Goal: Task Accomplishment & Management: Use online tool/utility

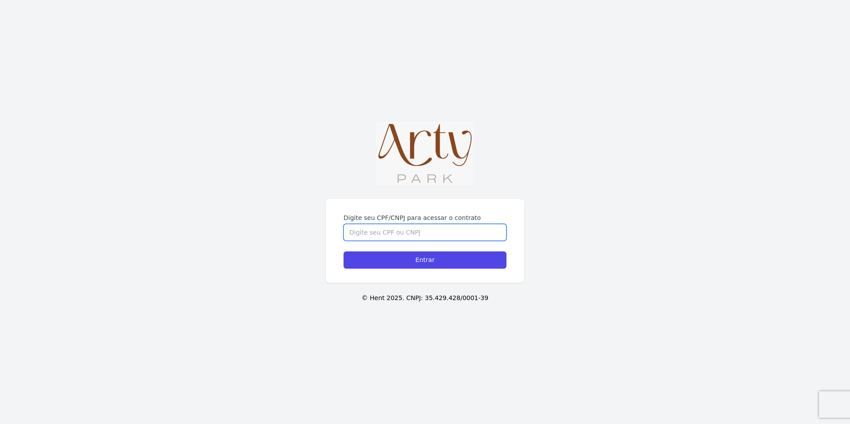
click at [396, 233] on input "Digite seu CPF/CNPJ para acessar o contrato" at bounding box center [425, 232] width 163 height 17
type input "02904728066"
click at [344, 252] on input "Entrar" at bounding box center [425, 260] width 163 height 17
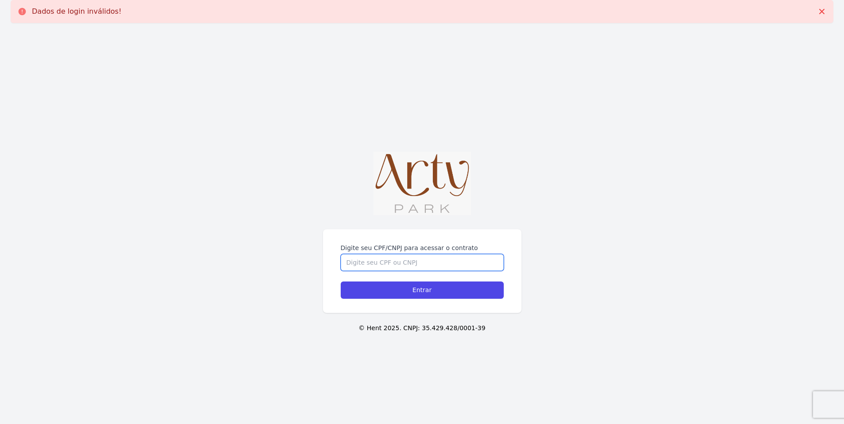
click at [390, 265] on input "Digite seu CPF/CNPJ para acessar o contrato" at bounding box center [422, 262] width 163 height 17
type input "02699633089"
click at [341, 282] on input "Entrar" at bounding box center [422, 290] width 163 height 17
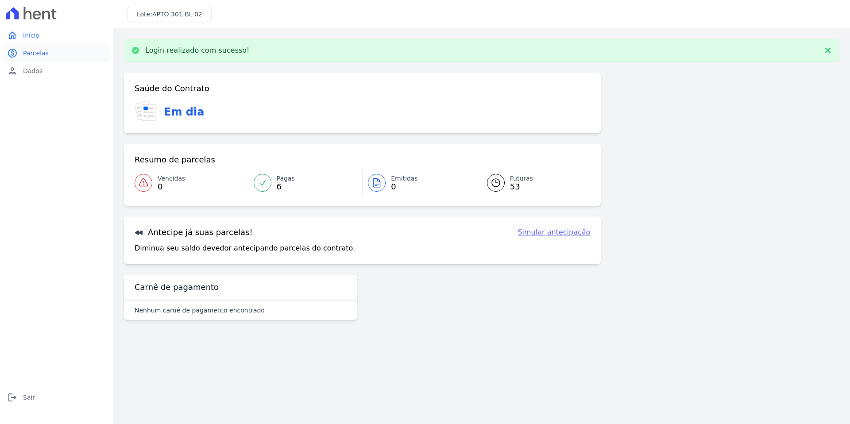
click at [45, 52] on span "Parcelas" at bounding box center [36, 53] width 26 height 9
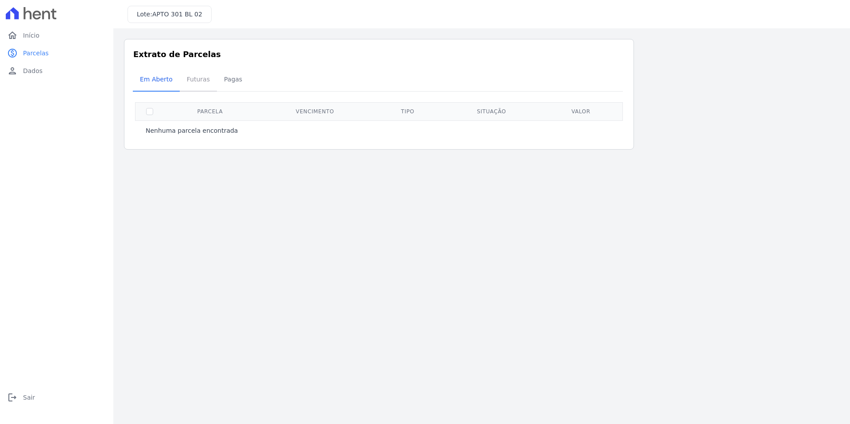
click at [194, 82] on span "Futuras" at bounding box center [199, 79] width 34 height 18
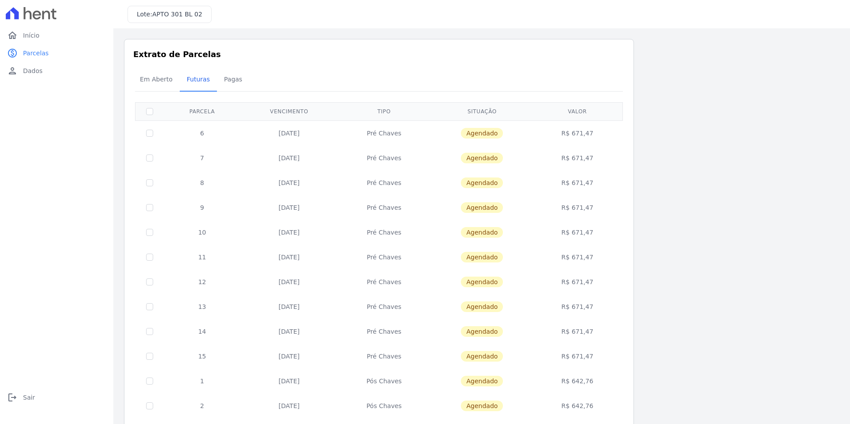
scroll to position [244, 0]
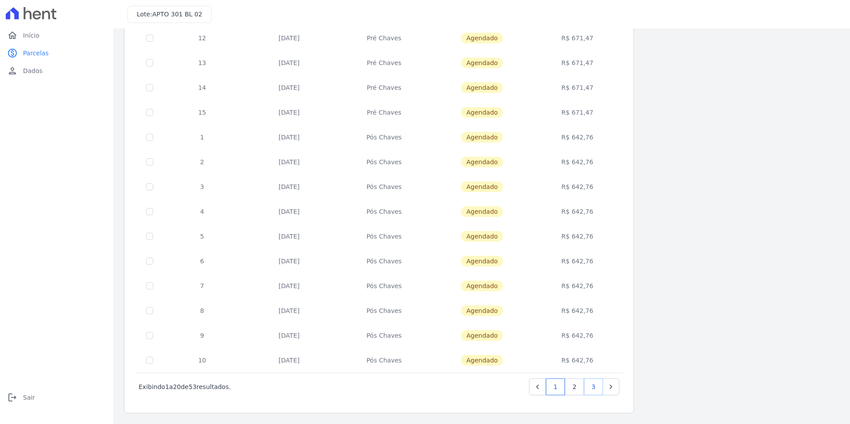
click at [591, 389] on link "3" at bounding box center [593, 387] width 19 height 17
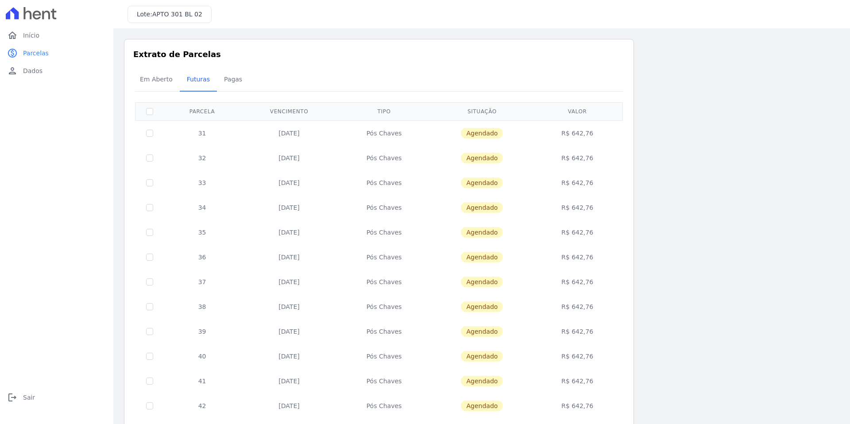
scroll to position [70, 0]
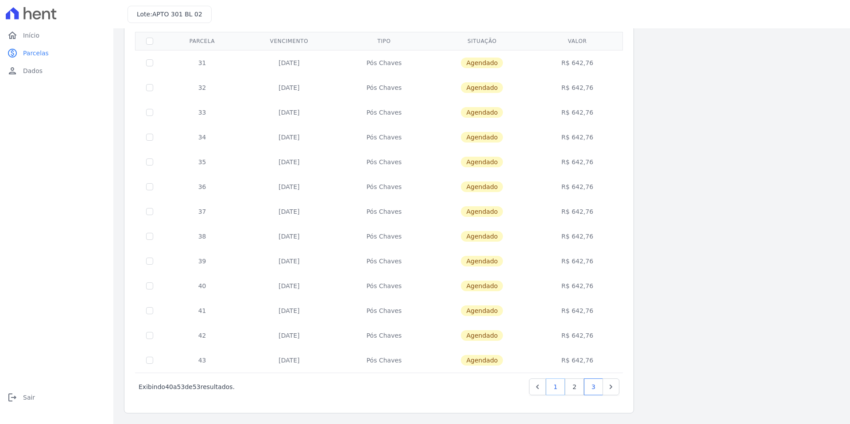
click at [559, 385] on link "1" at bounding box center [555, 387] width 19 height 17
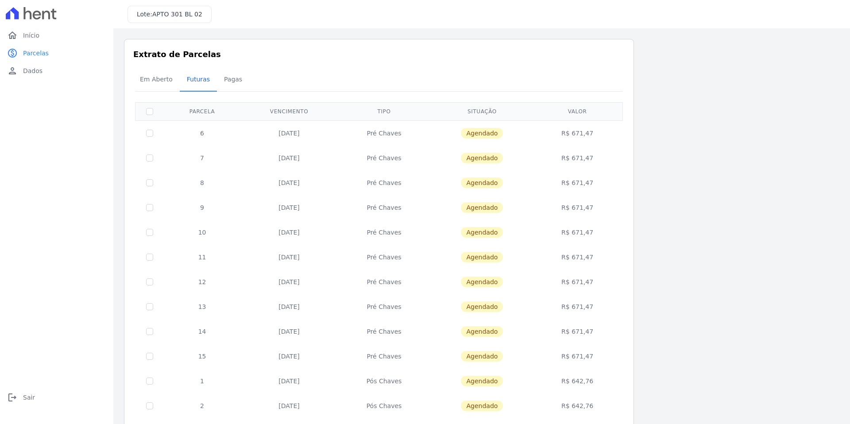
click at [579, 131] on td "R$ 671,47" at bounding box center [577, 132] width 87 height 25
click at [252, 135] on td "[DATE]" at bounding box center [289, 132] width 97 height 25
click at [161, 82] on span "Em Aberto" at bounding box center [156, 79] width 43 height 18
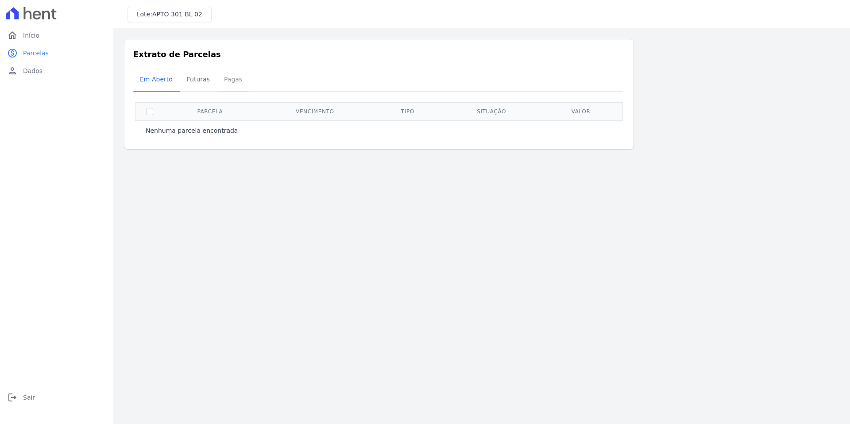
click at [236, 85] on span "Pagas" at bounding box center [233, 79] width 29 height 18
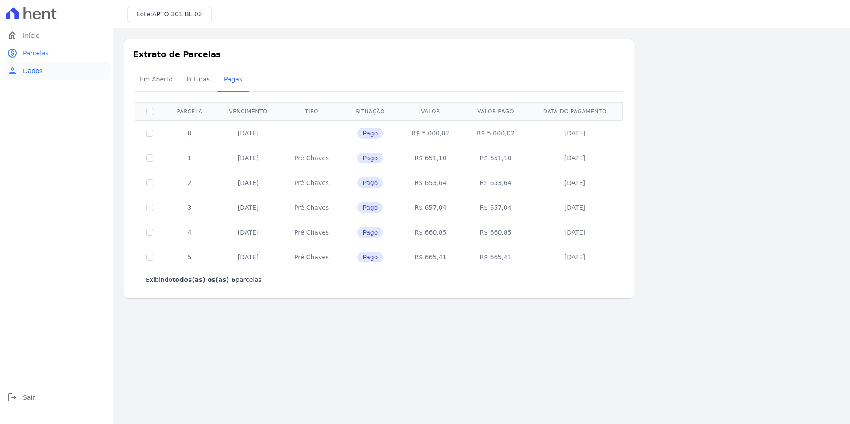
click at [58, 74] on link "person Dados" at bounding box center [57, 71] width 106 height 18
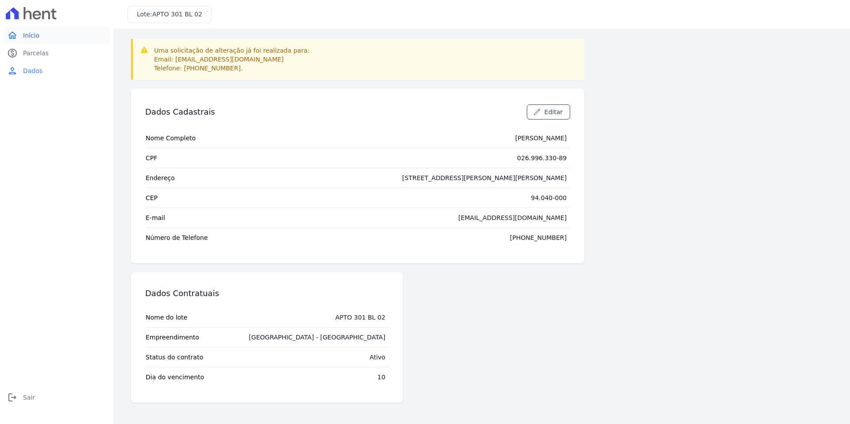
click at [54, 41] on link "home Início" at bounding box center [57, 36] width 106 height 18
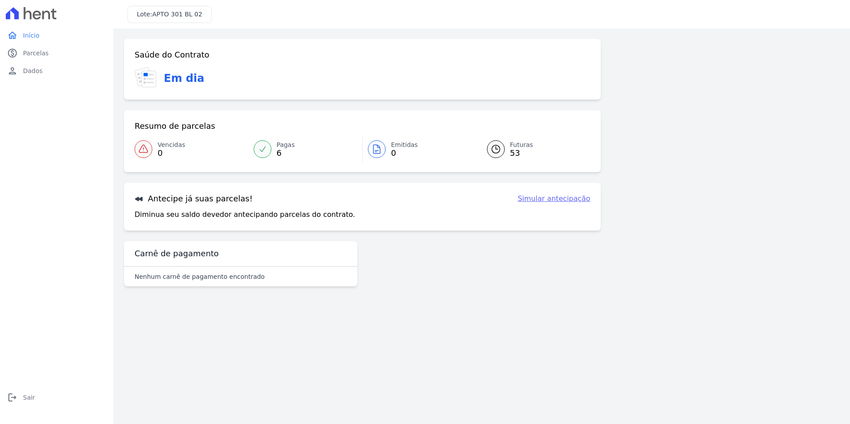
click at [544, 200] on link "Simular antecipação" at bounding box center [554, 199] width 73 height 11
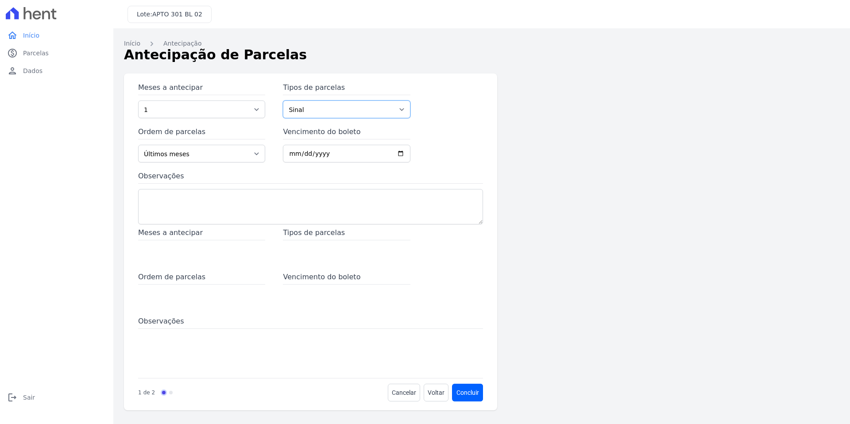
click at [317, 109] on select "Sinal Pré [PERSON_NAME] Pós [PERSON_NAME]" at bounding box center [346, 110] width 127 height 18
select select "pre_keys"
click at [283, 101] on select "Sinal Pré [PERSON_NAME] Pós [PERSON_NAME]" at bounding box center [346, 110] width 127 height 18
click at [343, 152] on input "Vencimento do boleto" at bounding box center [346, 154] width 127 height 18
click at [400, 154] on input "Vencimento do boleto" at bounding box center [346, 154] width 127 height 18
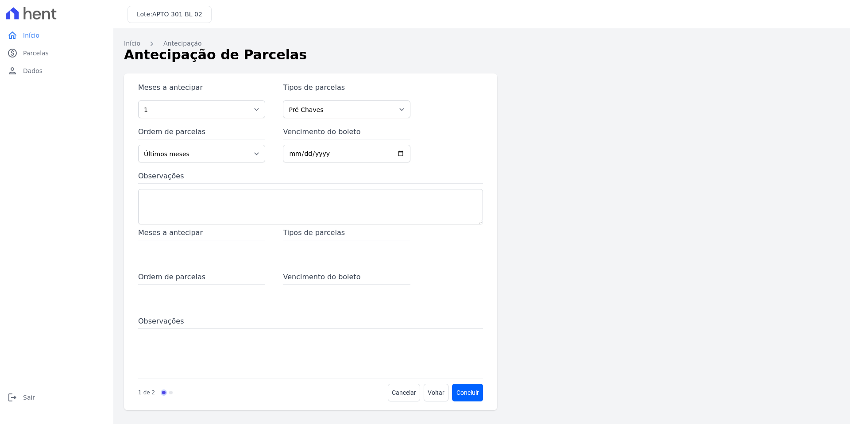
click at [532, 172] on div "Meses a antecipar 1 2 3 4 5 6 7 8 9 10 11 12 13 14 15 16 17 18 19 20 21 22 23 2…" at bounding box center [407, 242] width 567 height 337
click at [35, 49] on span "Parcelas" at bounding box center [36, 53] width 26 height 9
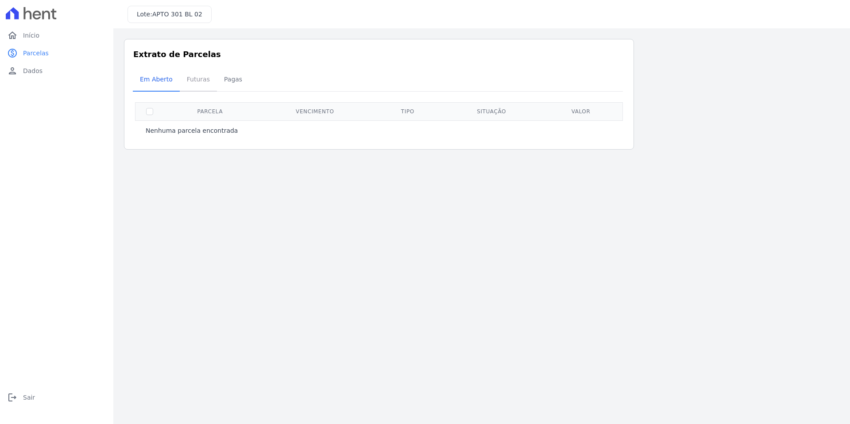
click at [204, 82] on span "Futuras" at bounding box center [199, 79] width 34 height 18
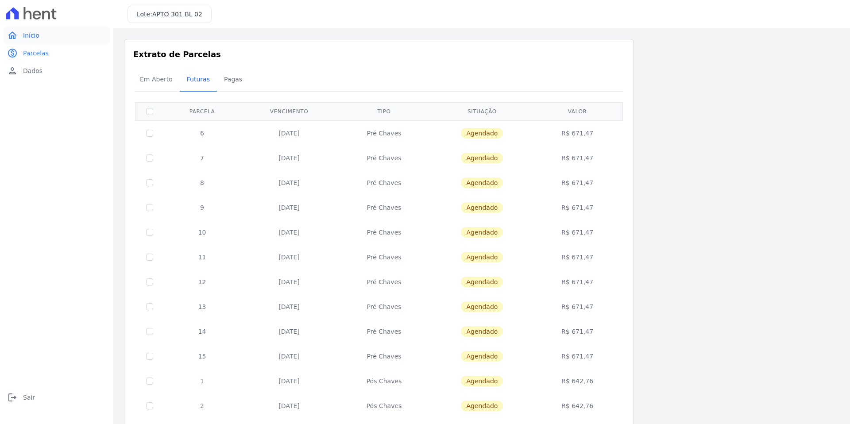
click at [38, 36] on span "Início" at bounding box center [31, 35] width 16 height 9
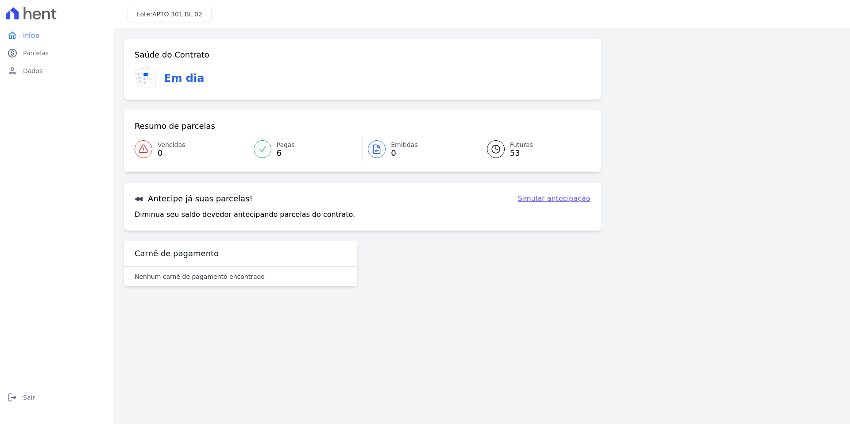
click at [589, 201] on link "Simular antecipação" at bounding box center [554, 199] width 73 height 11
select select "pre_keys"
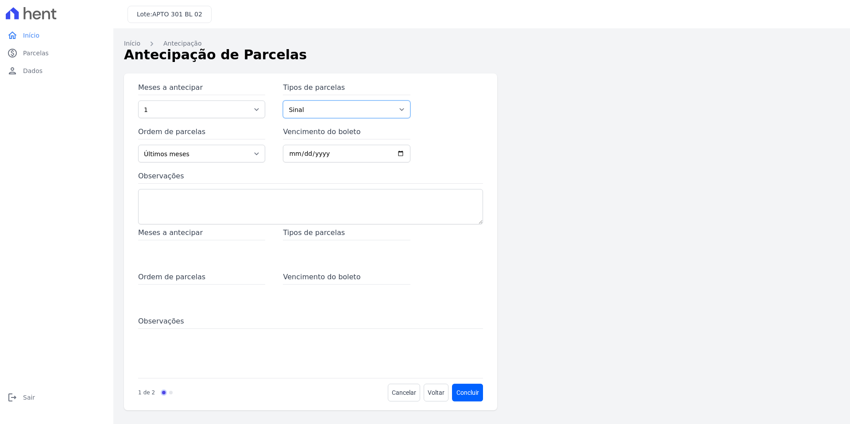
click at [349, 107] on select "Sinal Pré [PERSON_NAME] Pós [PERSON_NAME]" at bounding box center [346, 110] width 127 height 18
select select "pre_keys"
click at [283, 101] on select "Sinal Pré [PERSON_NAME] Pós [PERSON_NAME]" at bounding box center [346, 110] width 127 height 18
click at [372, 155] on input "Vencimento do boleto" at bounding box center [346, 154] width 127 height 18
type input "[DATE]"
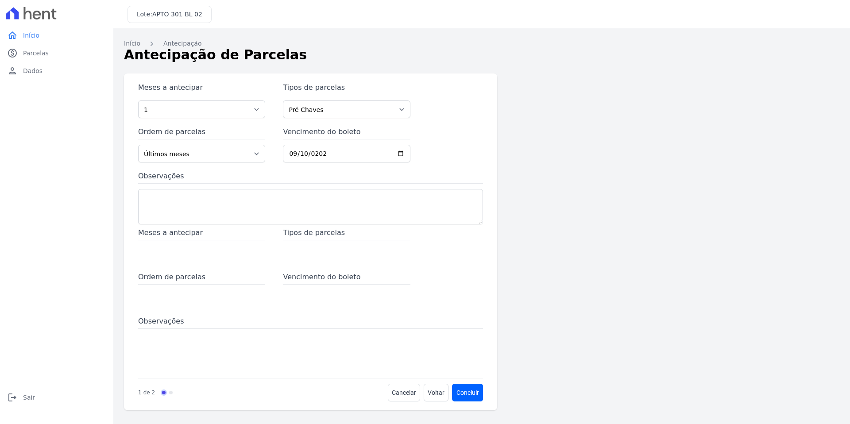
click at [184, 238] on span "Meses a antecipar" at bounding box center [201, 234] width 127 height 13
click at [179, 233] on span "Meses a antecipar" at bounding box center [201, 234] width 127 height 13
click at [178, 235] on span "Meses a antecipar" at bounding box center [201, 234] width 127 height 13
click at [191, 272] on span "Ordem de parcelas" at bounding box center [201, 278] width 127 height 13
click at [200, 285] on div "Ordem de parcelas" at bounding box center [201, 289] width 127 height 35
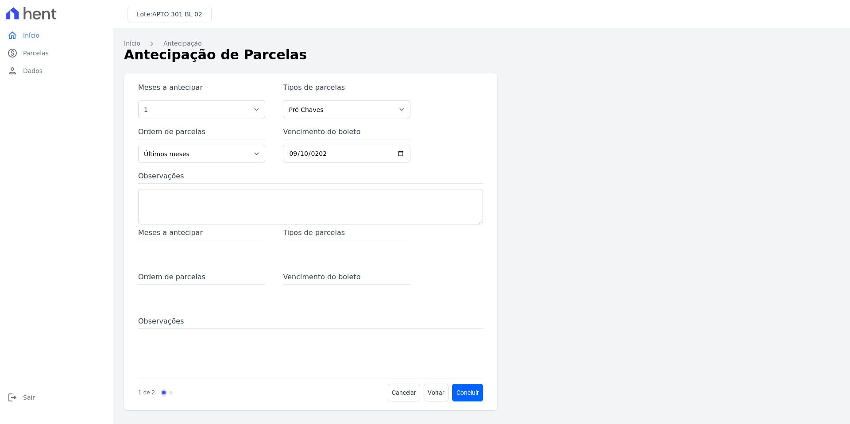
drag, startPoint x: 186, startPoint y: 300, endPoint x: 187, endPoint y: 304, distance: 4.6
click at [186, 300] on div "Ordem de parcelas" at bounding box center [201, 289] width 127 height 35
click at [194, 333] on span at bounding box center [310, 348] width 345 height 35
click at [253, 361] on span at bounding box center [310, 348] width 345 height 35
click at [342, 313] on div "Meses a antecipar Tipos de parcelas Ordem de parcelas Vencimento do boleto Obse…" at bounding box center [310, 300] width 345 height 145
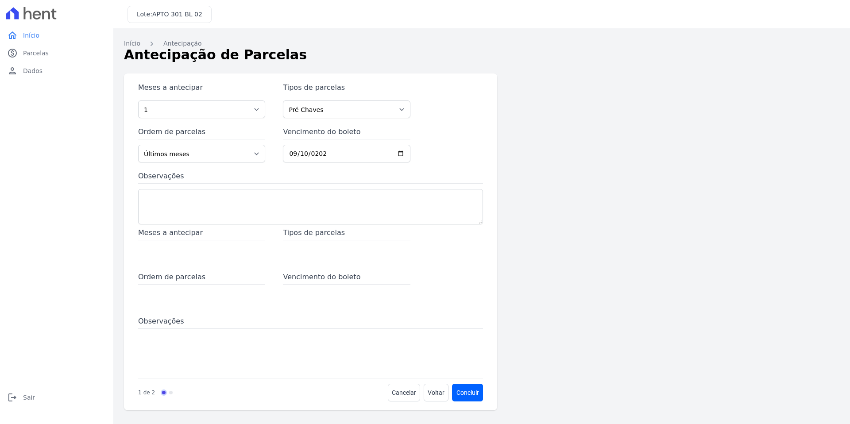
drag, startPoint x: 357, startPoint y: 285, endPoint x: 365, endPoint y: 286, distance: 7.6
click at [357, 285] on div "Vencimento do boleto" at bounding box center [346, 289] width 127 height 35
click at [513, 338] on div "Meses a antecipar 1 2 3 4 5 6 7 8 9 10 11 12 13 14 15 16 17 18 19 20 21 22 23 2…" at bounding box center [407, 242] width 567 height 337
click at [469, 393] on button "Concluir" at bounding box center [468, 393] width 31 height 18
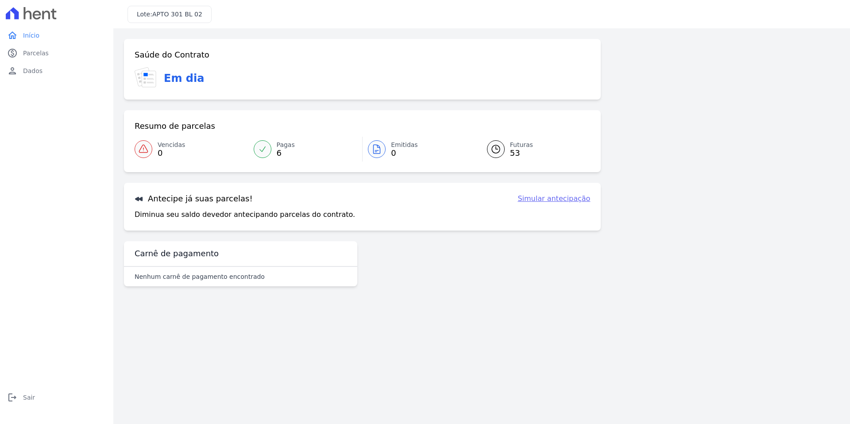
click at [458, 244] on div "Saúde do Contrato Em dia Resumo de parcelas Vencidas 0 Pagas 6 Emitidas 0 Futur…" at bounding box center [362, 164] width 477 height 251
click at [463, 335] on main "Contrato [PERSON_NAME] possui uma solicitação de antecipação de parcelas penden…" at bounding box center [481, 226] width 737 height 396
